Goal: Task Accomplishment & Management: Manage account settings

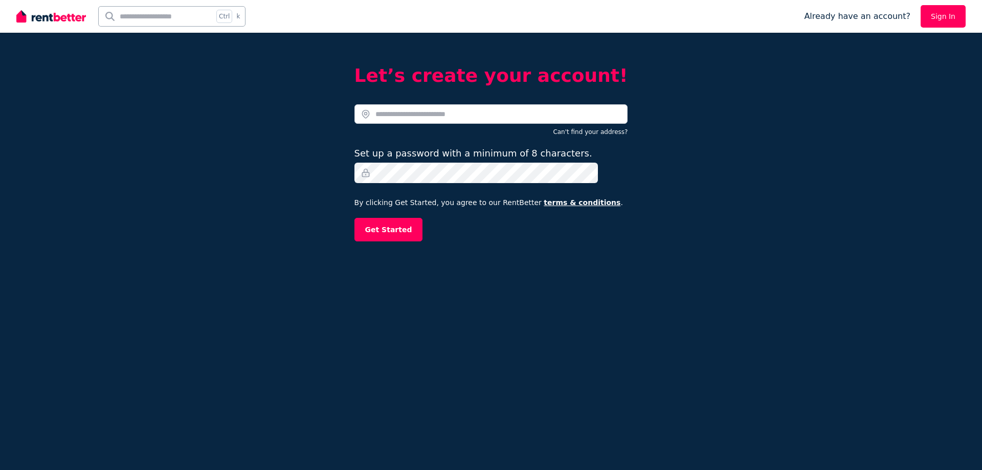
click at [503, 160] on label "Set up a password with a minimum of 8 characters." at bounding box center [474, 153] width 238 height 14
click at [472, 121] on input "text" at bounding box center [492, 113] width 274 height 19
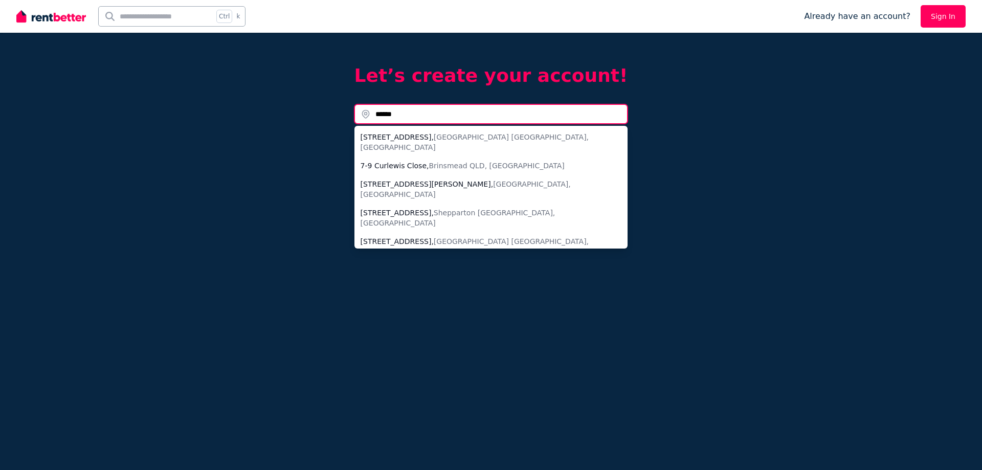
type input "******"
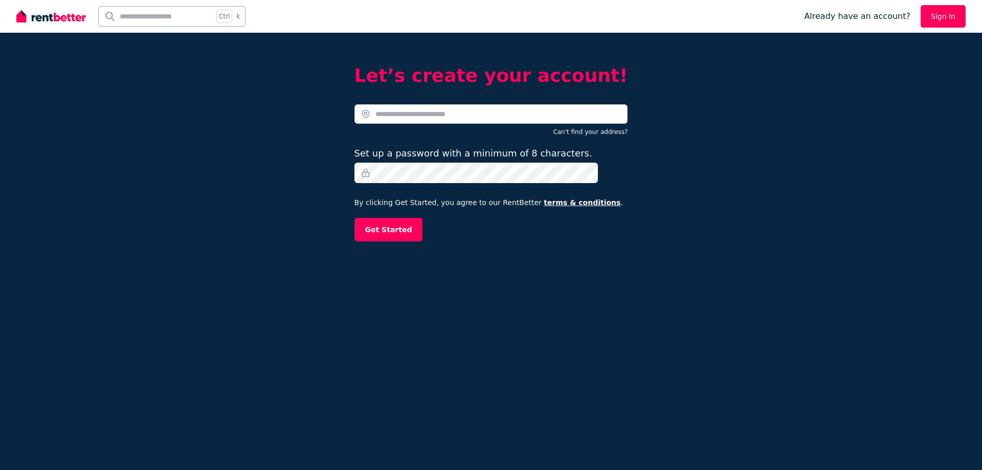
click at [495, 135] on div "Can't find your address?" at bounding box center [492, 130] width 274 height 12
click at [490, 120] on input "text" at bounding box center [492, 113] width 274 height 19
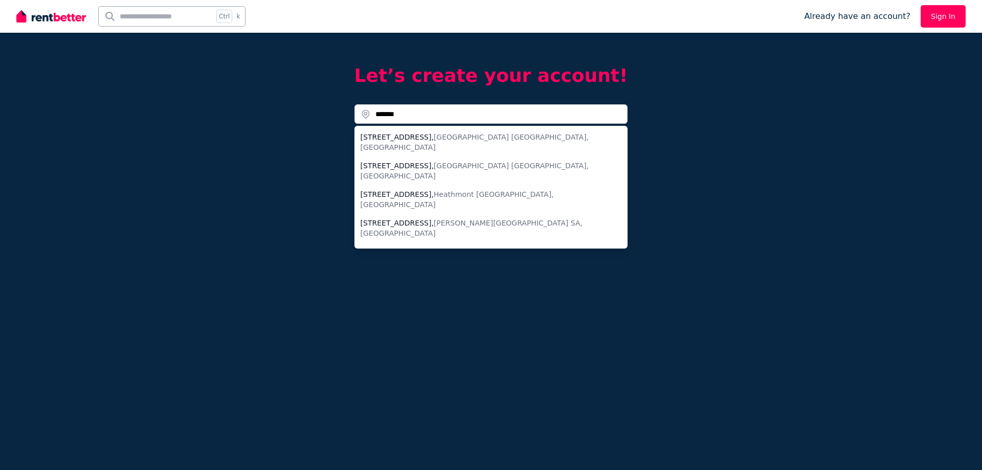
click at [459, 152] on li "7-9 Cullen Street , Shenton Park WA, Australia" at bounding box center [492, 142] width 274 height 29
type input "**********"
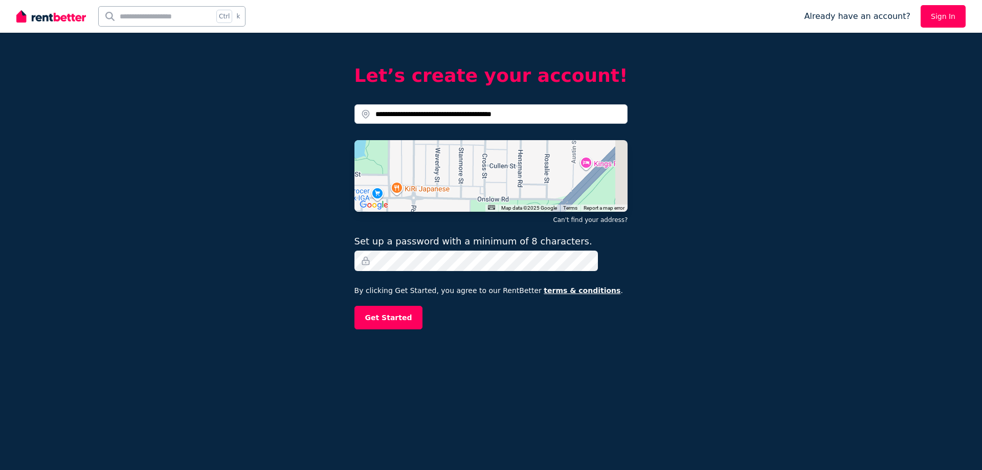
click at [355, 306] on button "Get Started" at bounding box center [389, 318] width 69 height 24
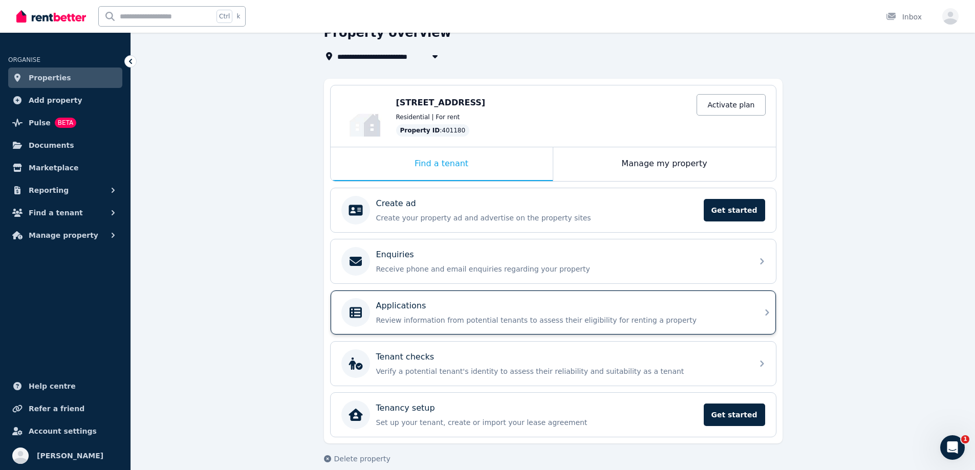
scroll to position [96, 0]
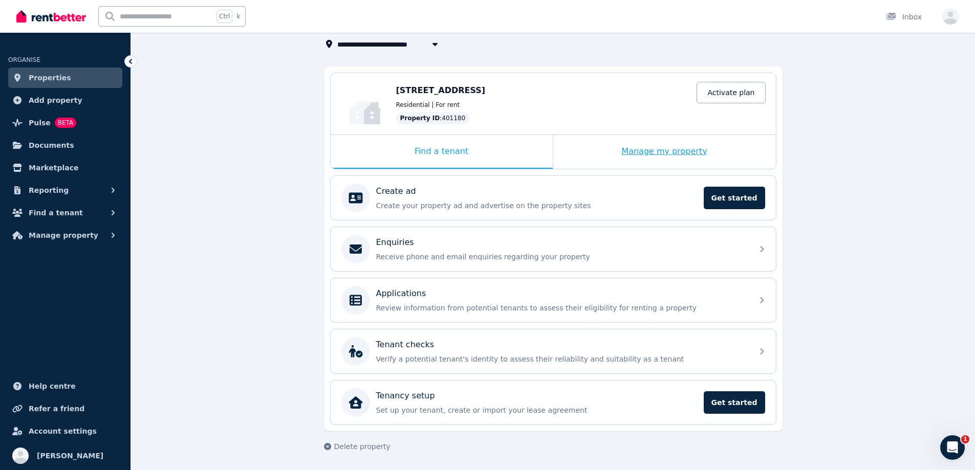
click at [663, 135] on div "Manage my property" at bounding box center [664, 152] width 223 height 34
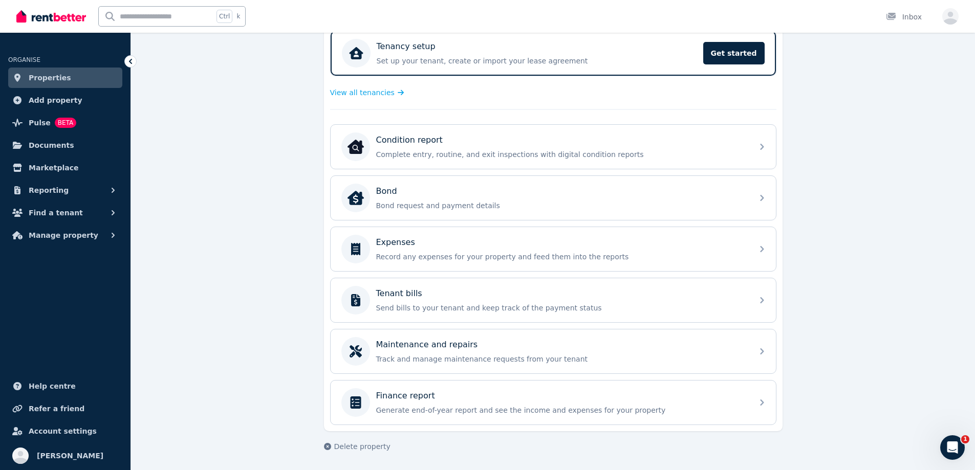
scroll to position [250, 0]
click at [78, 201] on button "Reporting" at bounding box center [65, 190] width 114 height 20
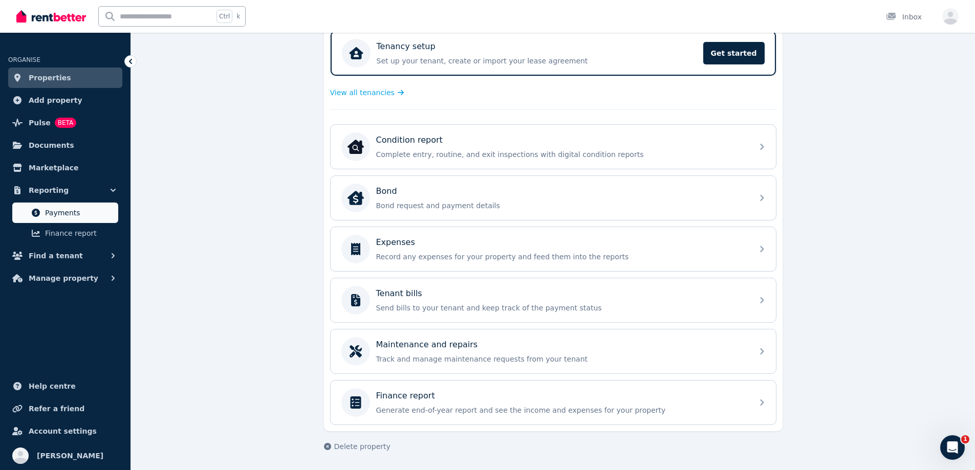
click at [87, 218] on link "Payments" at bounding box center [65, 213] width 106 height 20
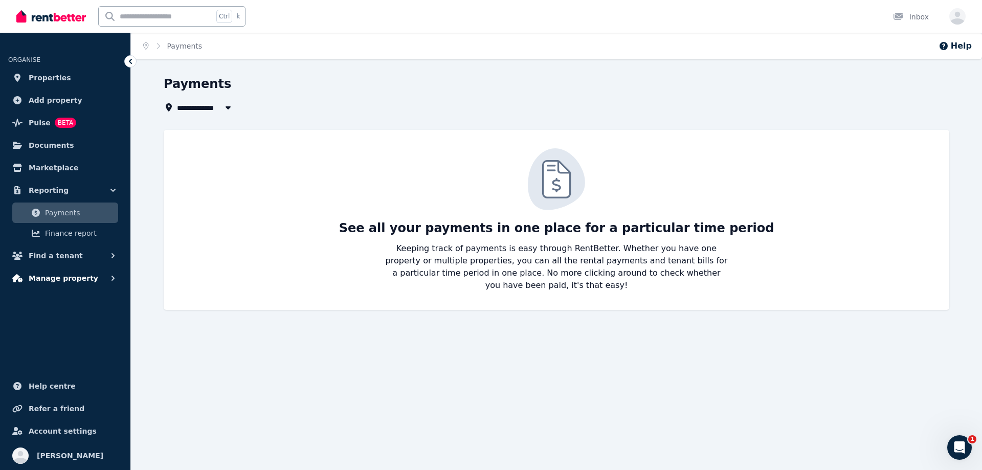
click at [77, 284] on span "Manage property" at bounding box center [64, 278] width 70 height 12
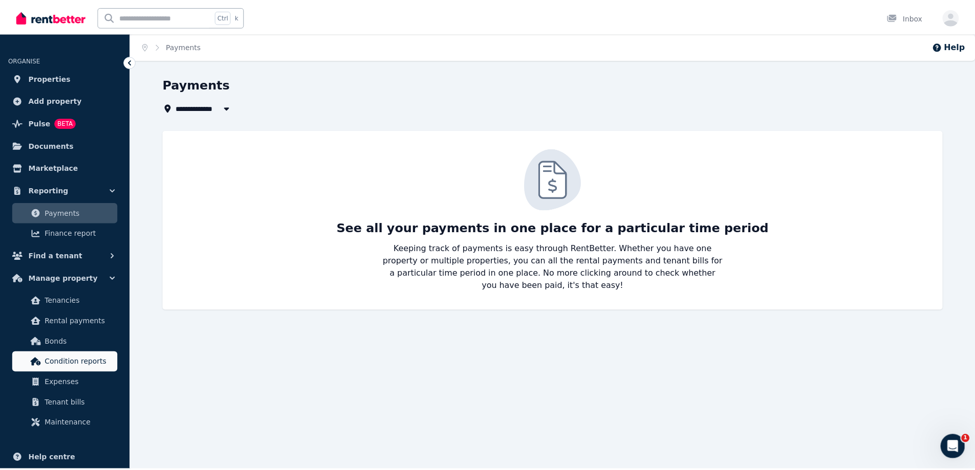
scroll to position [106, 0]
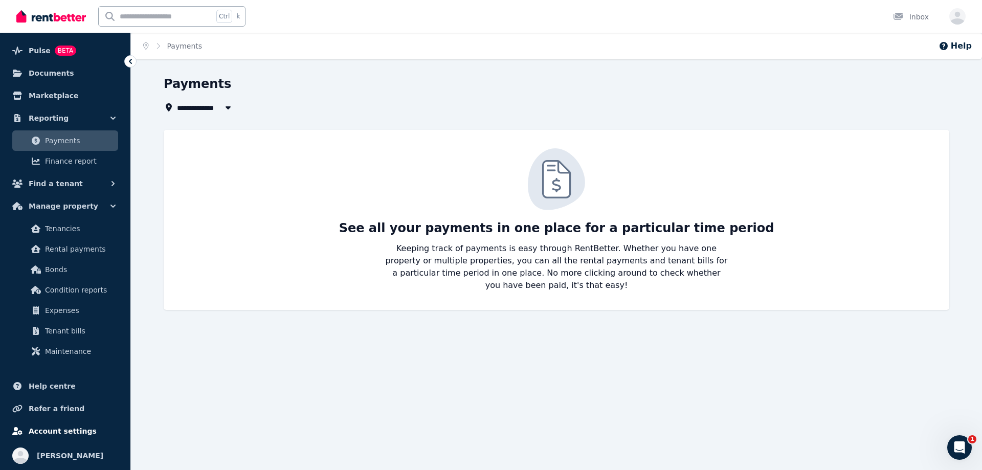
click at [64, 427] on span "Account settings" at bounding box center [63, 431] width 68 height 12
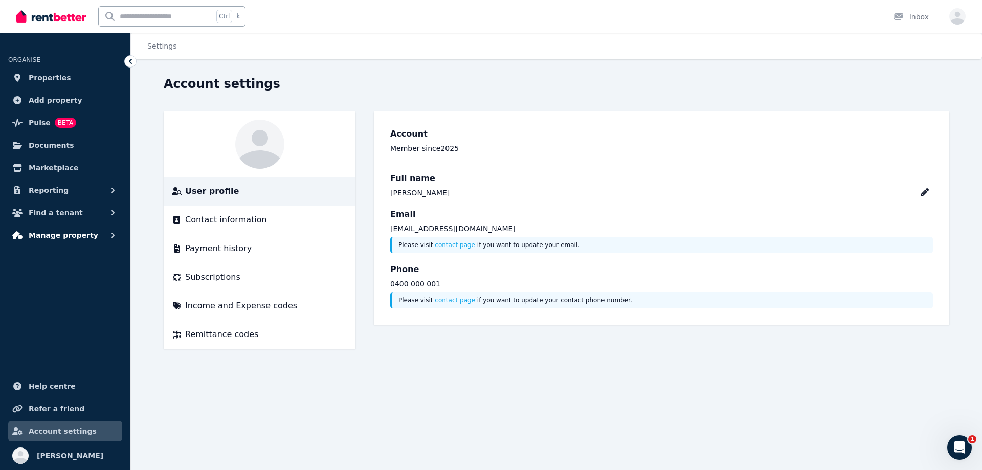
click at [55, 241] on span "Manage property" at bounding box center [64, 235] width 70 height 12
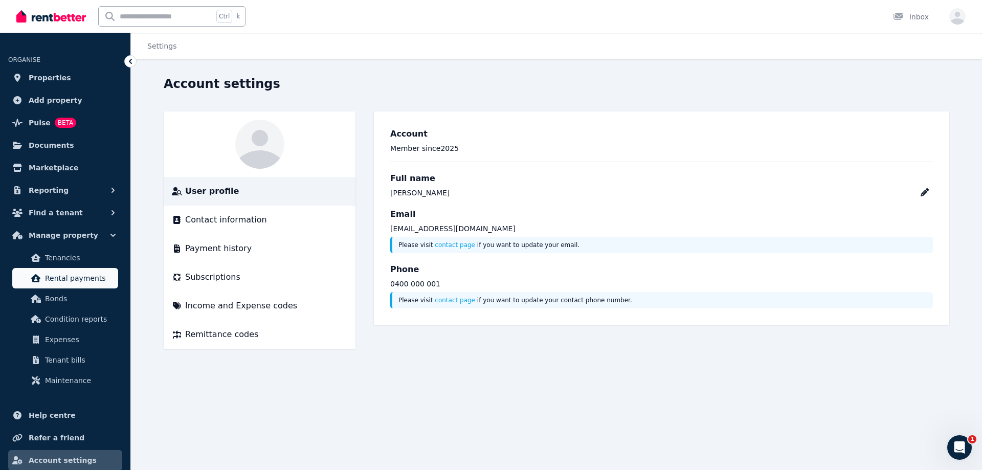
click at [53, 284] on span "Rental payments" at bounding box center [79, 278] width 69 height 12
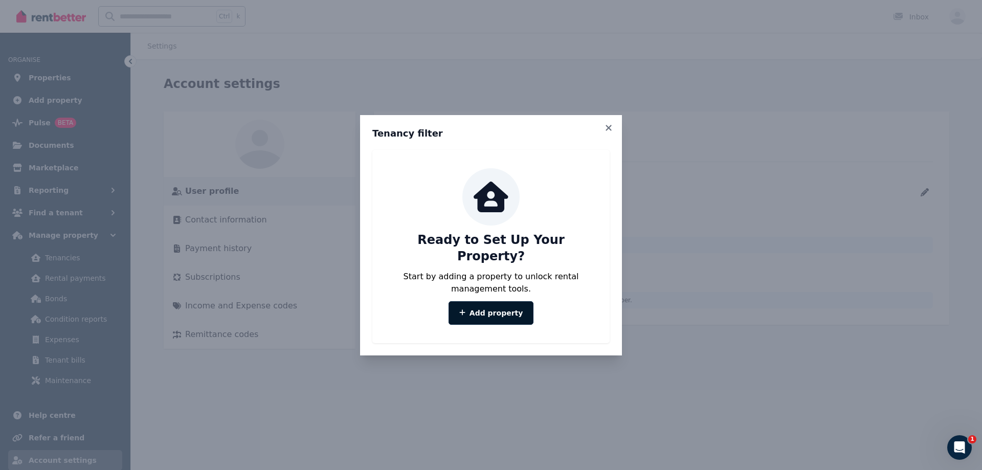
click at [483, 306] on link "Add property" at bounding box center [491, 313] width 85 height 24
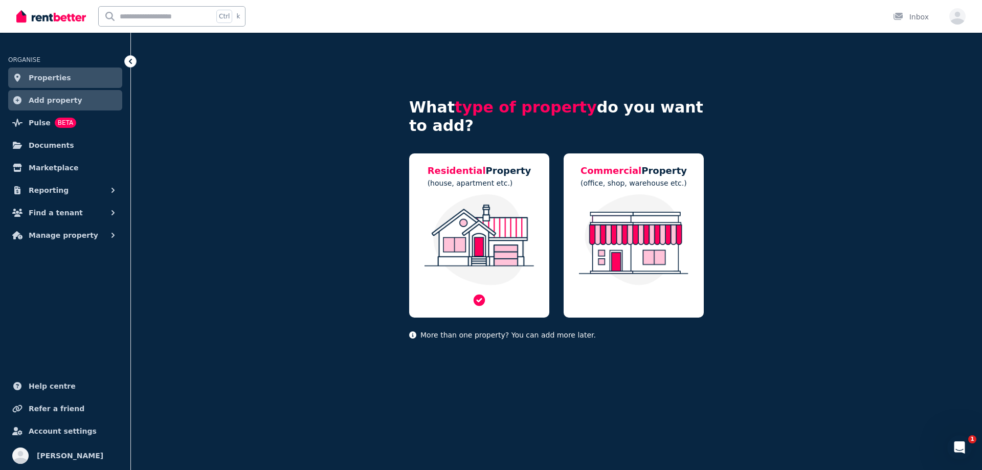
click at [483, 243] on img at bounding box center [480, 239] width 120 height 91
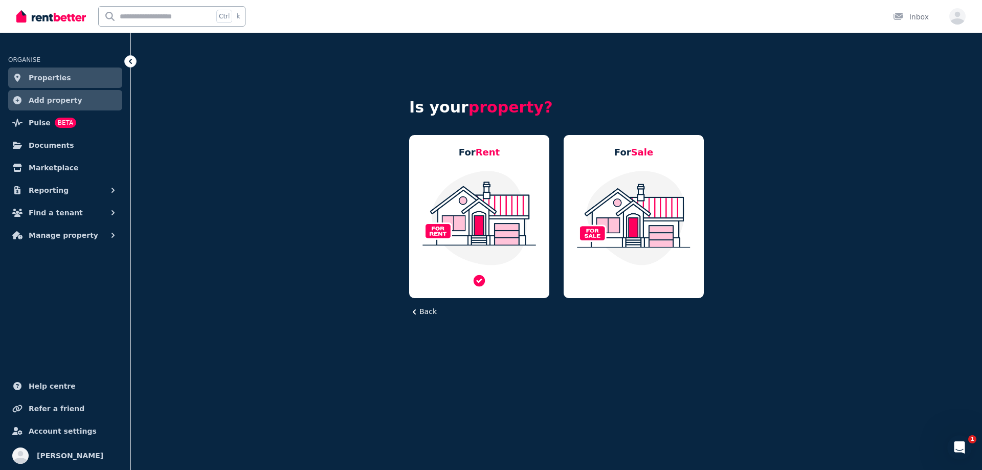
click at [463, 236] on img at bounding box center [480, 218] width 120 height 96
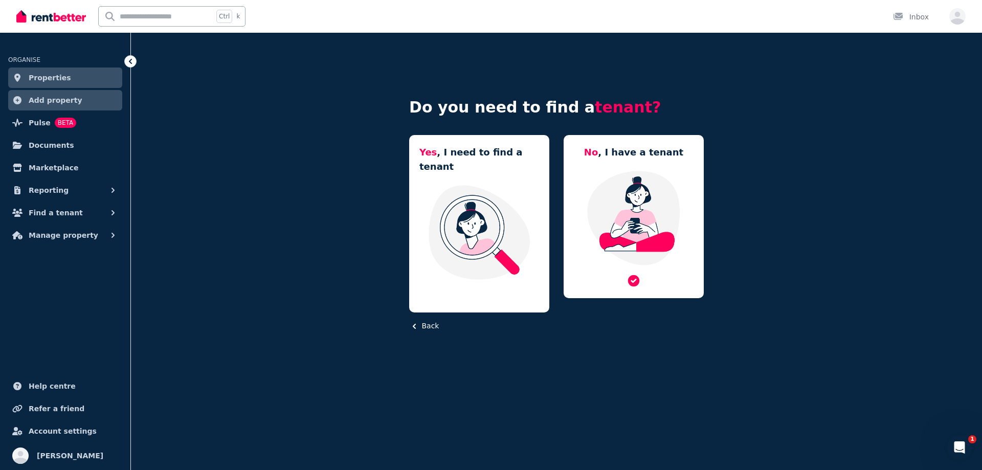
click at [668, 233] on img at bounding box center [634, 218] width 120 height 96
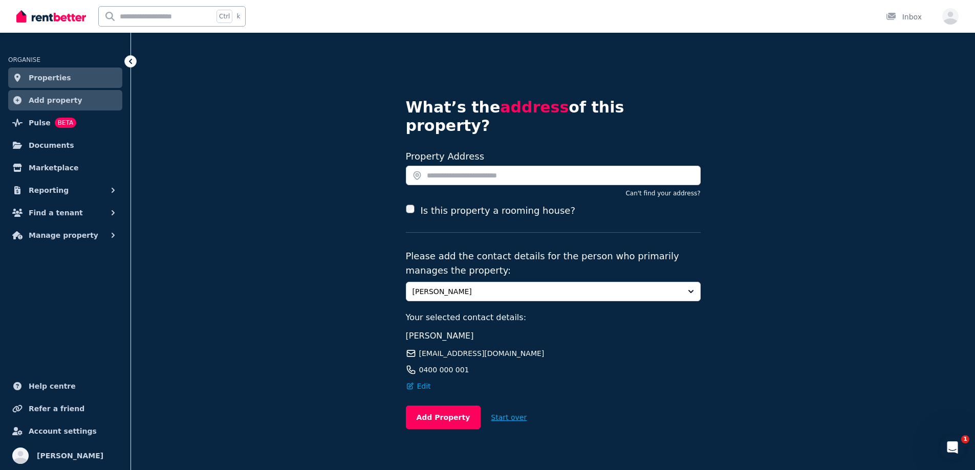
click at [499, 421] on button "Start over" at bounding box center [508, 417] width 56 height 23
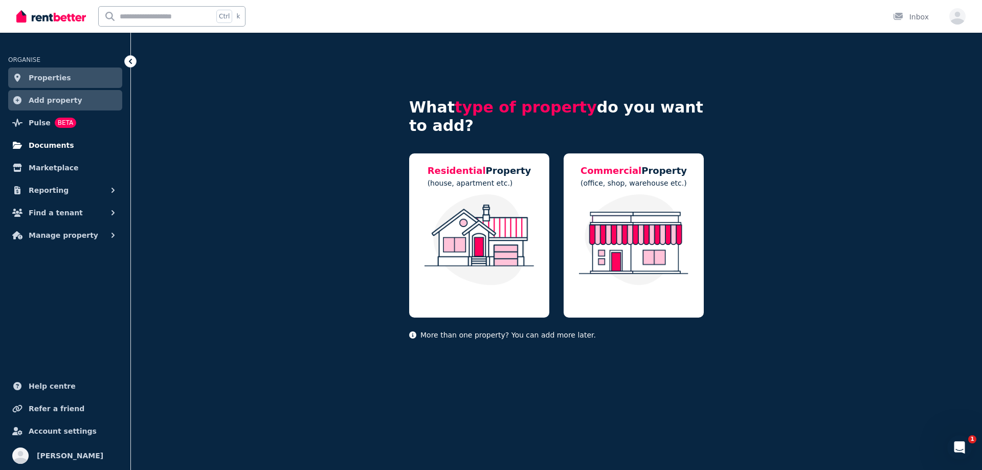
click at [68, 151] on span "Documents" at bounding box center [52, 145] width 46 height 12
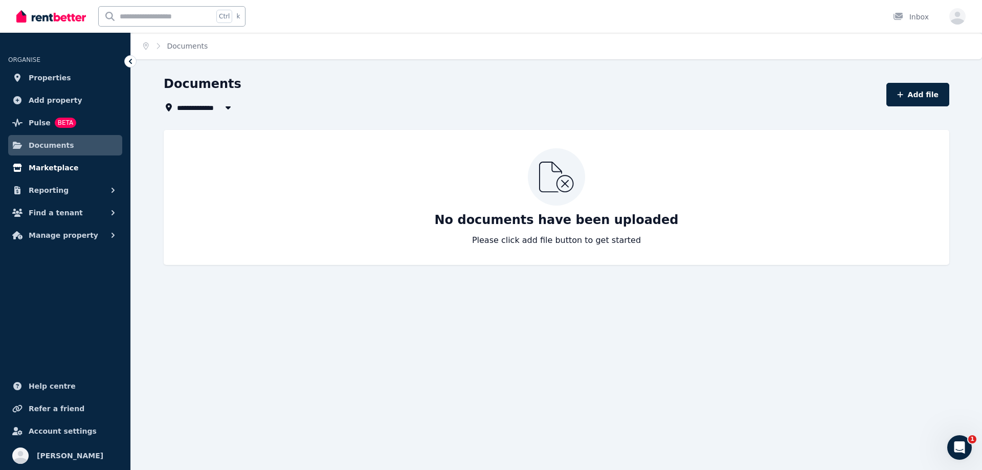
click at [49, 170] on link "Marketplace" at bounding box center [65, 168] width 114 height 20
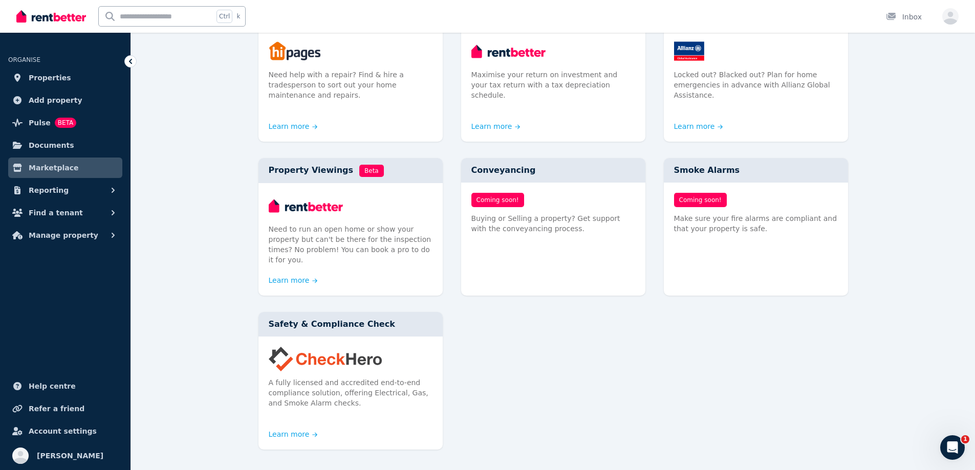
scroll to position [205, 0]
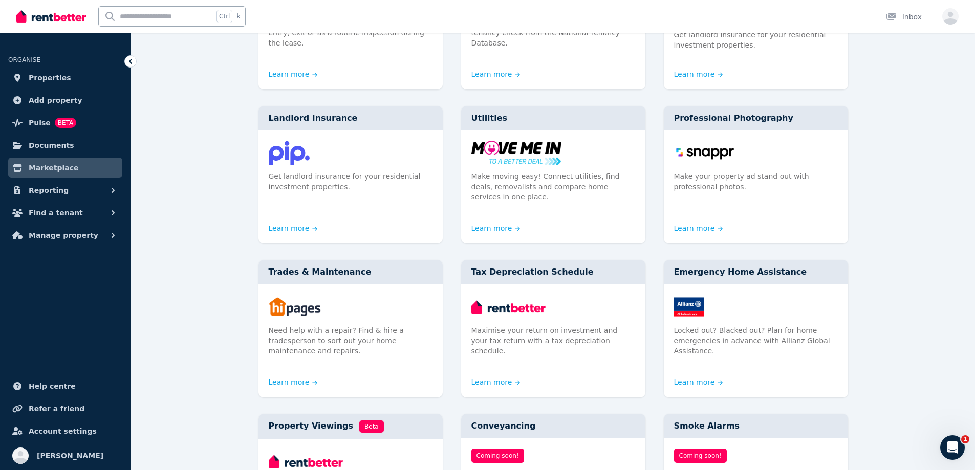
click at [165, 25] on input "text" at bounding box center [156, 16] width 115 height 19
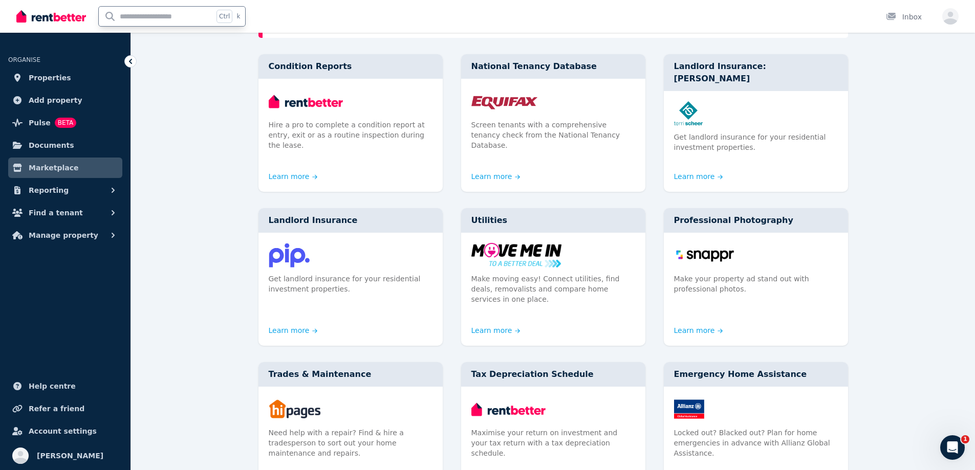
scroll to position [0, 0]
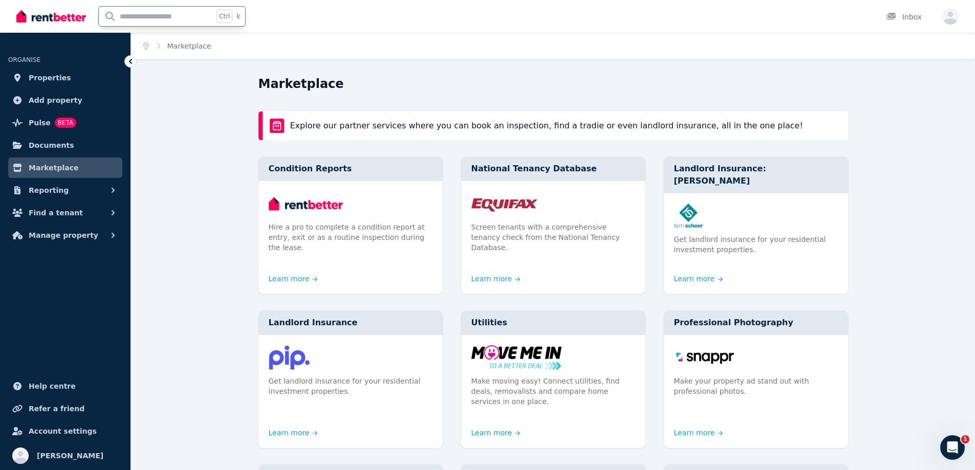
click at [290, 131] on p "Explore our partner services where you can book an inspection, find a tradie or…" at bounding box center [546, 126] width 513 height 12
click at [378, 132] on p "Explore our partner services where you can book an inspection, find a tradie or…" at bounding box center [546, 126] width 513 height 12
click at [194, 49] on span "Marketplace" at bounding box center [189, 46] width 44 height 10
click at [69, 151] on span "Documents" at bounding box center [52, 145] width 46 height 12
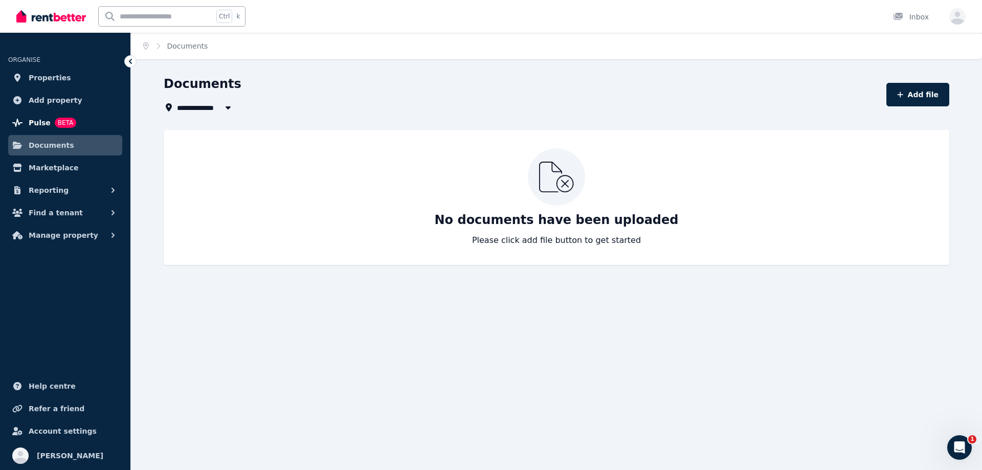
click at [63, 125] on span "BETA" at bounding box center [65, 123] width 21 height 10
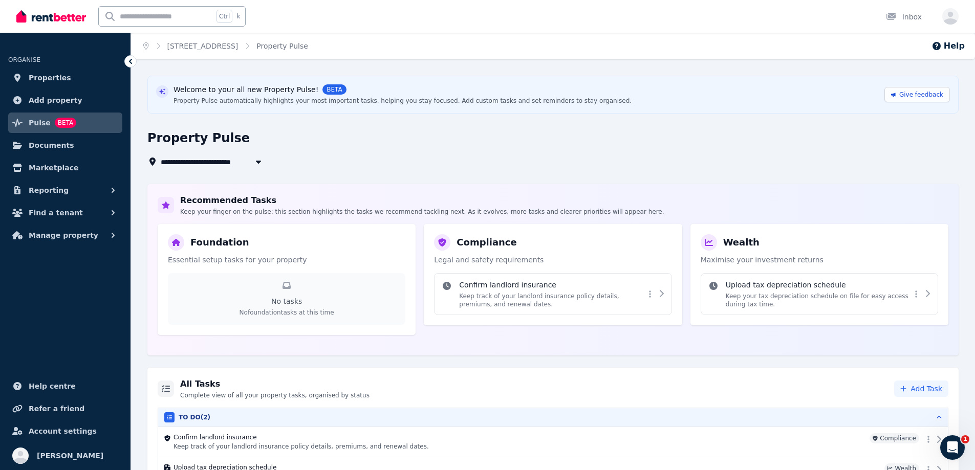
scroll to position [58, 0]
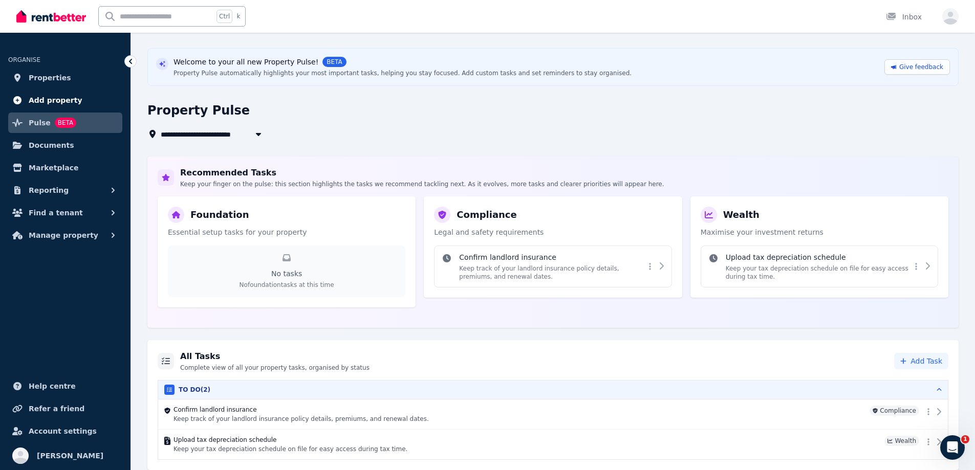
click at [45, 101] on span "Add property" at bounding box center [56, 100] width 54 height 12
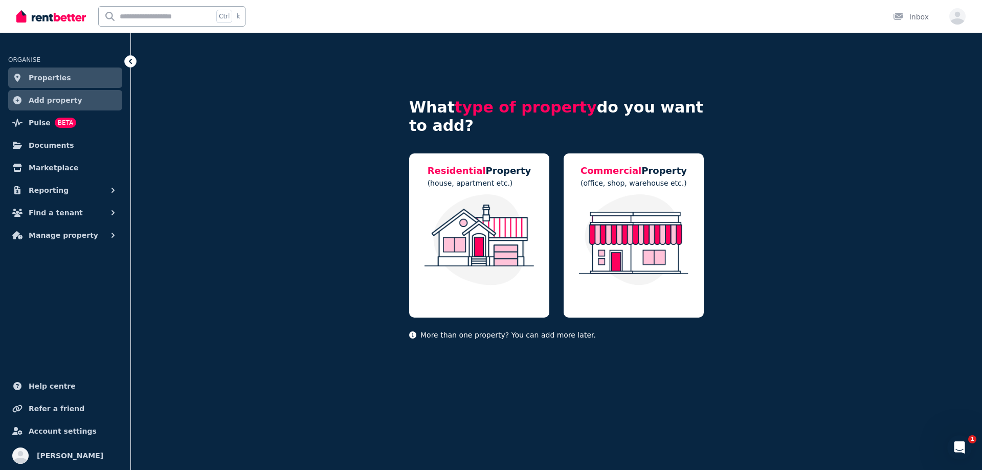
click at [55, 84] on span "Properties" at bounding box center [50, 78] width 42 height 12
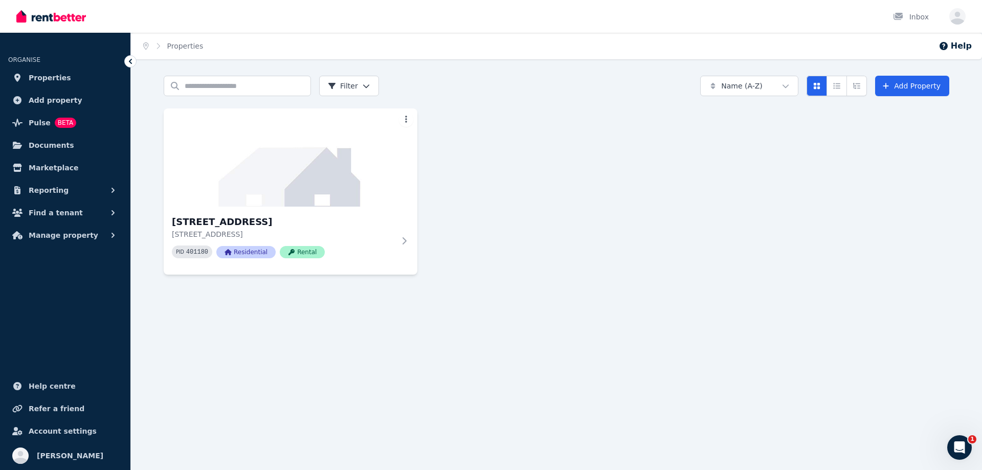
click at [964, 20] on div "Open user menu" at bounding box center [958, 16] width 16 height 16
click at [961, 20] on icon "button" at bounding box center [958, 16] width 16 height 16
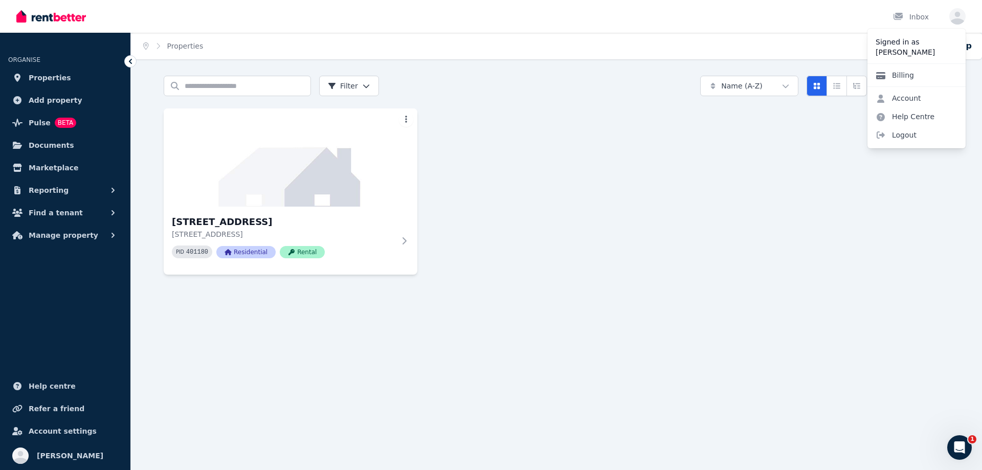
click at [907, 80] on link "Billing" at bounding box center [895, 75] width 55 height 18
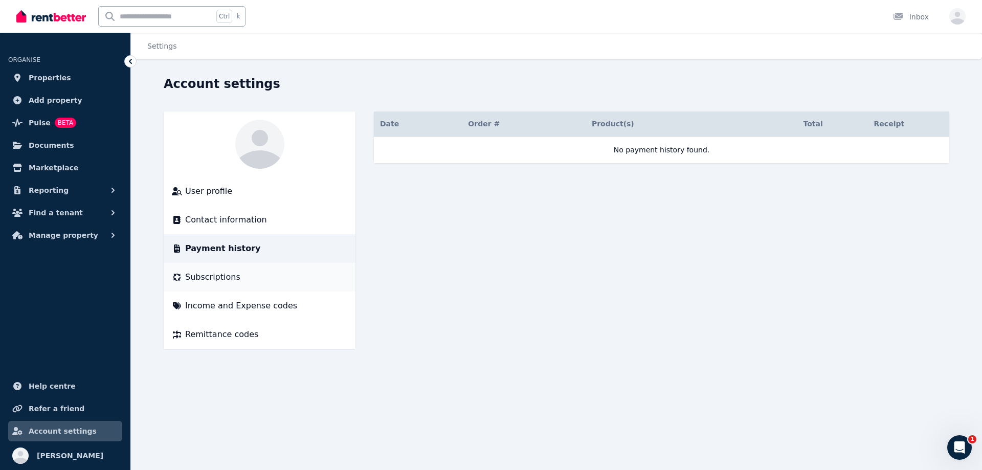
click at [247, 283] on div "Subscriptions" at bounding box center [259, 277] width 175 height 12
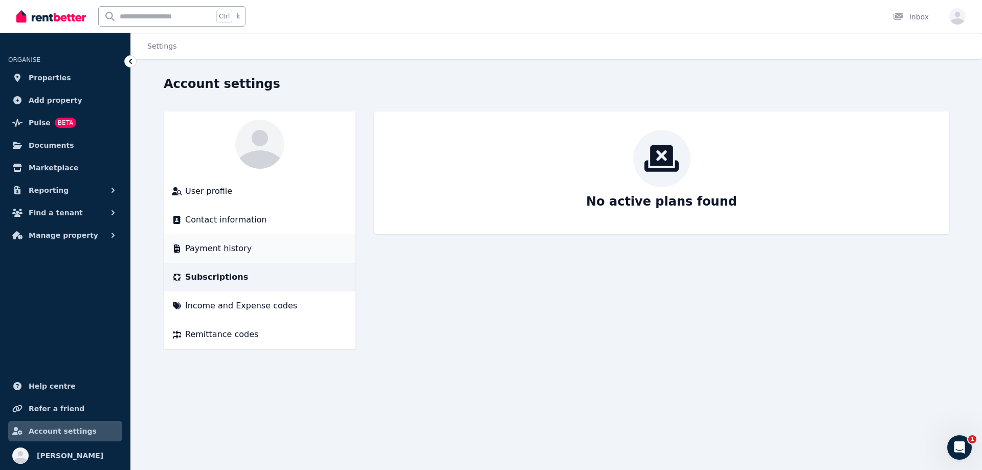
click at [289, 263] on li "Payment history" at bounding box center [260, 248] width 192 height 29
click at [255, 341] on span "Remittance codes" at bounding box center [221, 334] width 73 height 12
